Goal: Transaction & Acquisition: Purchase product/service

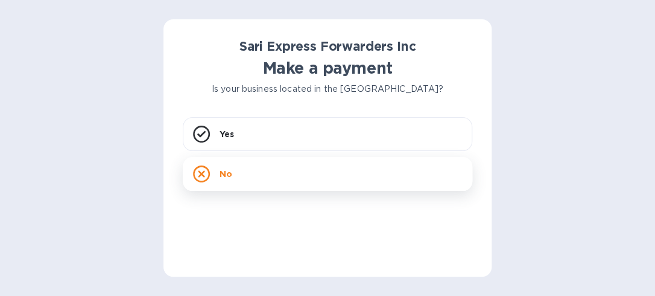
click at [236, 169] on div "No" at bounding box center [328, 174] width 290 height 34
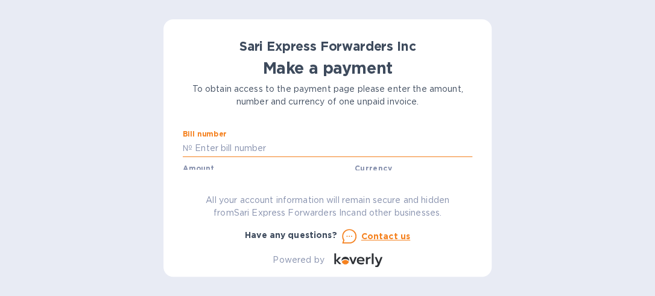
click at [338, 156] on input "text" at bounding box center [332, 148] width 280 height 18
type input "124649"
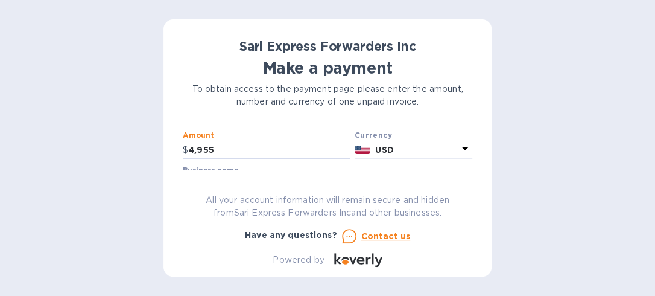
type input "4,955"
type input "Distribuidora Mayab"
click at [650, 163] on div "Sari Express Forwarders Inc Make a payment To obtain access to the payment page…" at bounding box center [327, 148] width 655 height 296
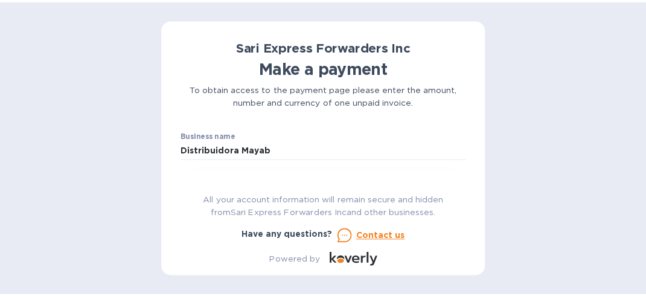
scroll to position [106, 0]
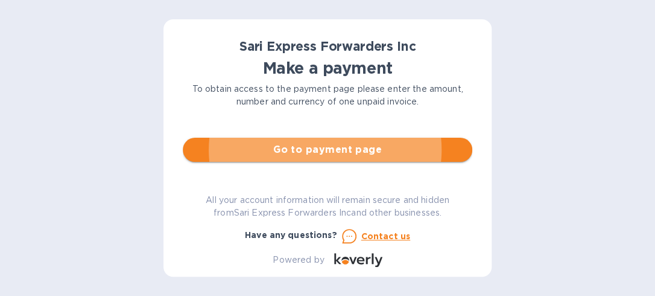
click at [382, 153] on span "Go to payment page" at bounding box center [327, 149] width 270 height 14
